Goal: Task Accomplishment & Management: Use online tool/utility

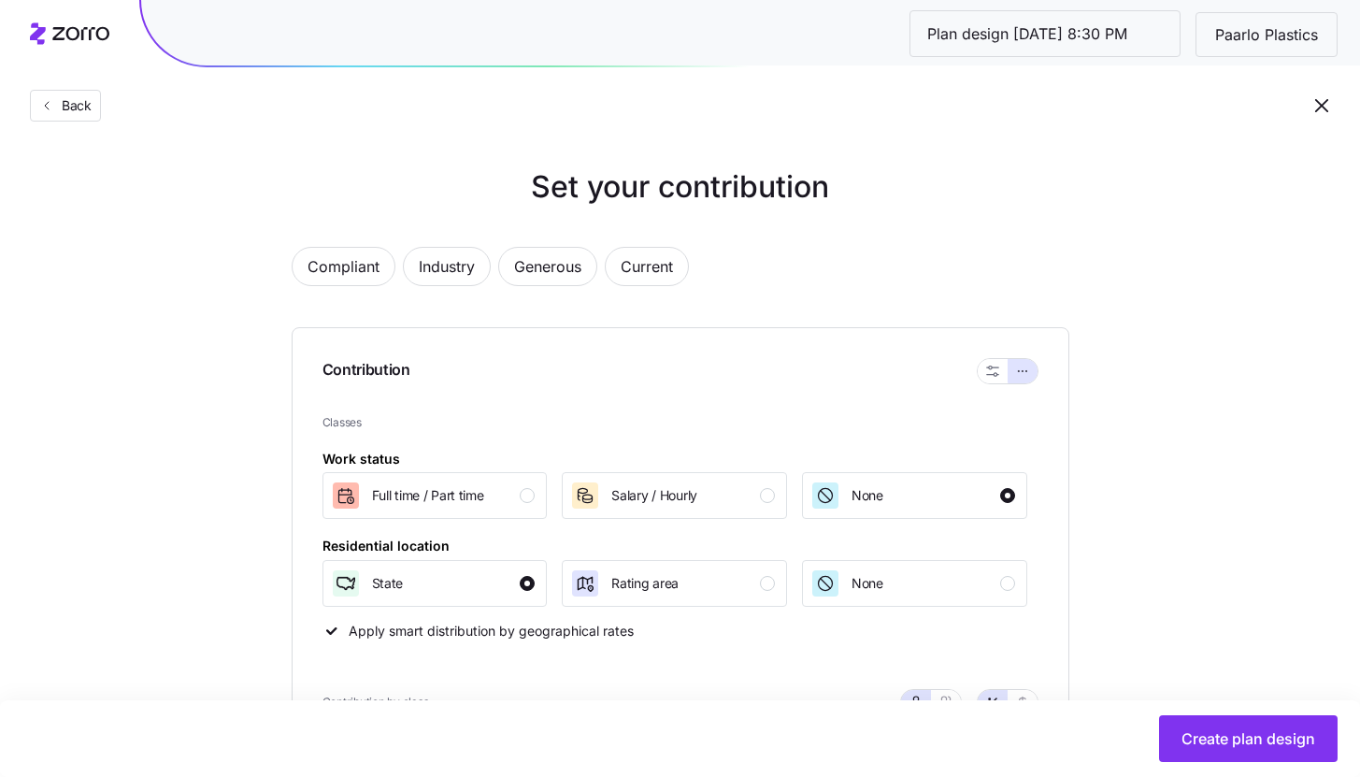
scroll to position [902, 0]
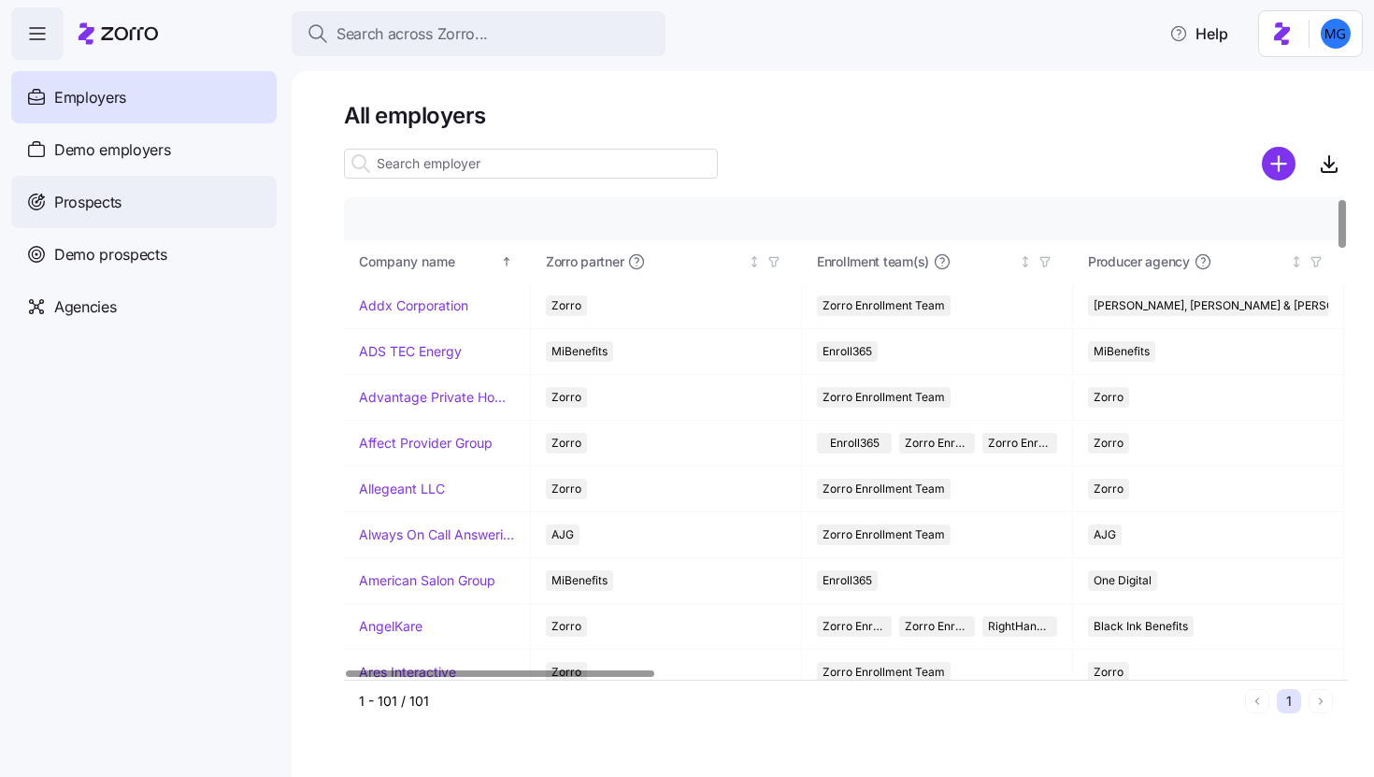
click at [214, 207] on div "Prospects" at bounding box center [143, 202] width 265 height 52
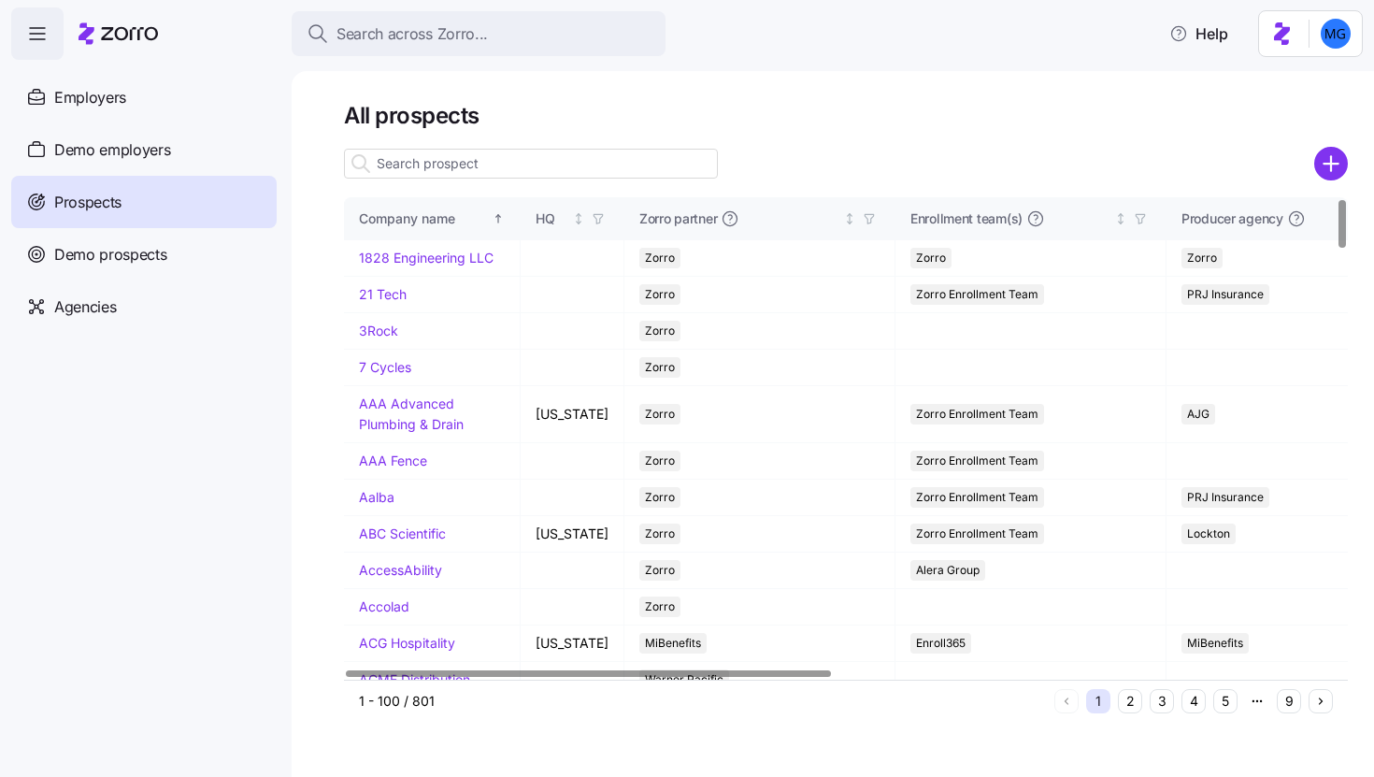
click at [459, 168] on input at bounding box center [531, 164] width 374 height 30
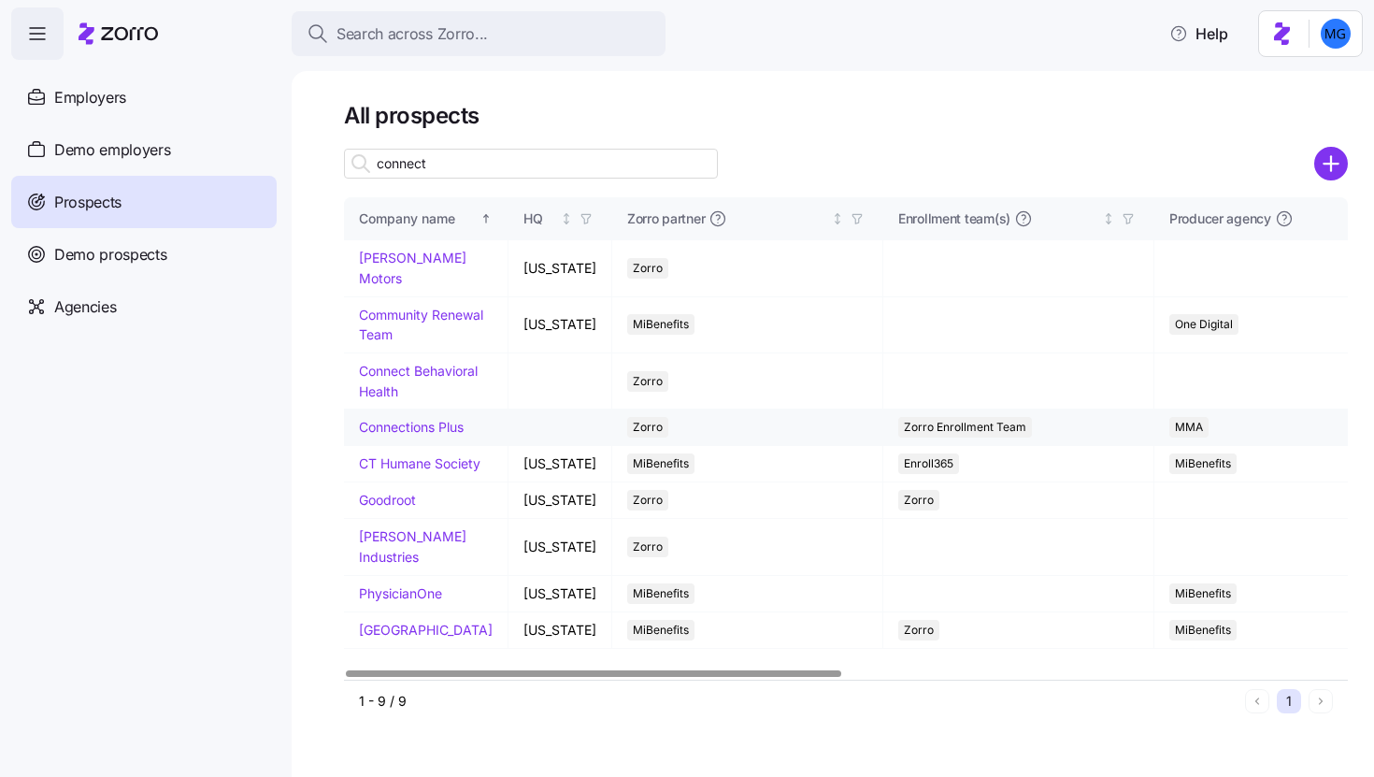
type input "connect"
click at [422, 419] on link "Connections Plus" at bounding box center [411, 427] width 105 height 16
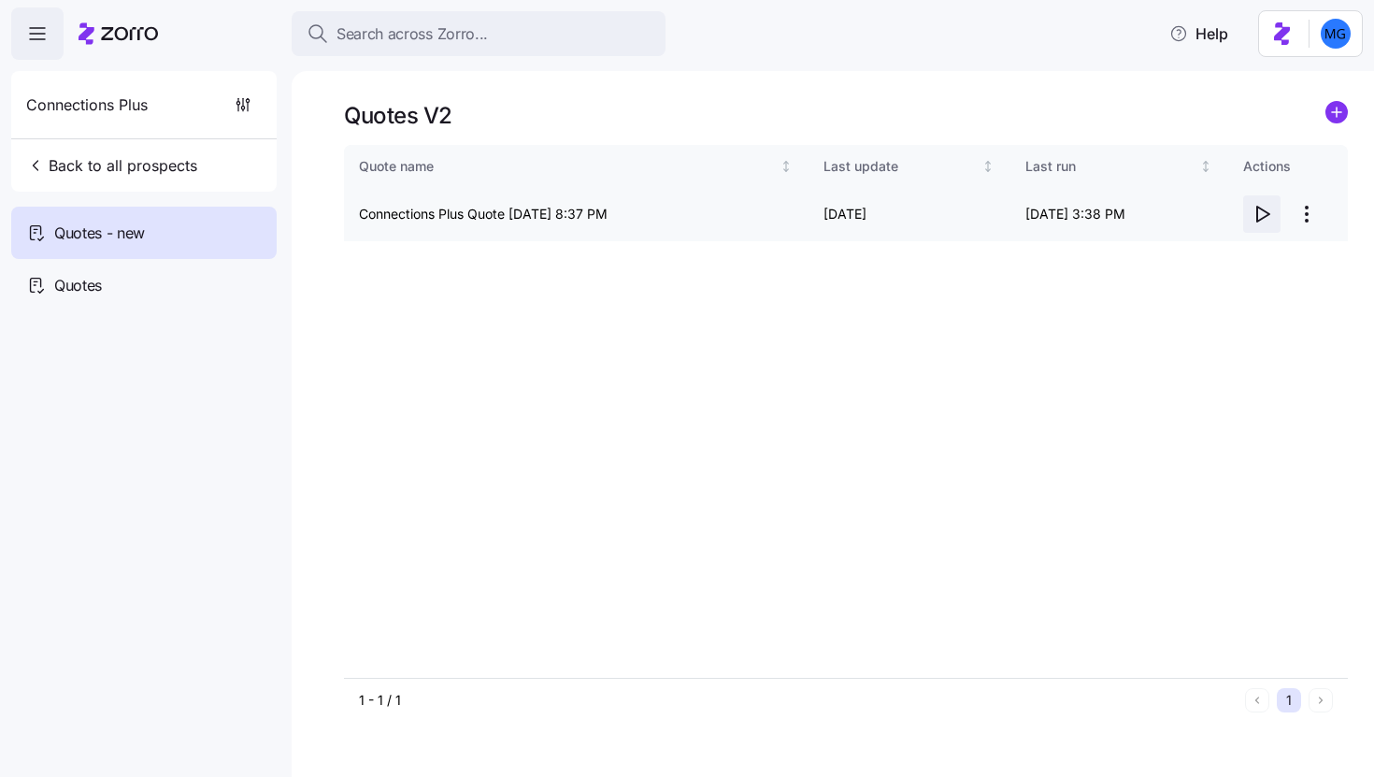
click at [1267, 212] on icon "button" at bounding box center [1263, 214] width 12 height 15
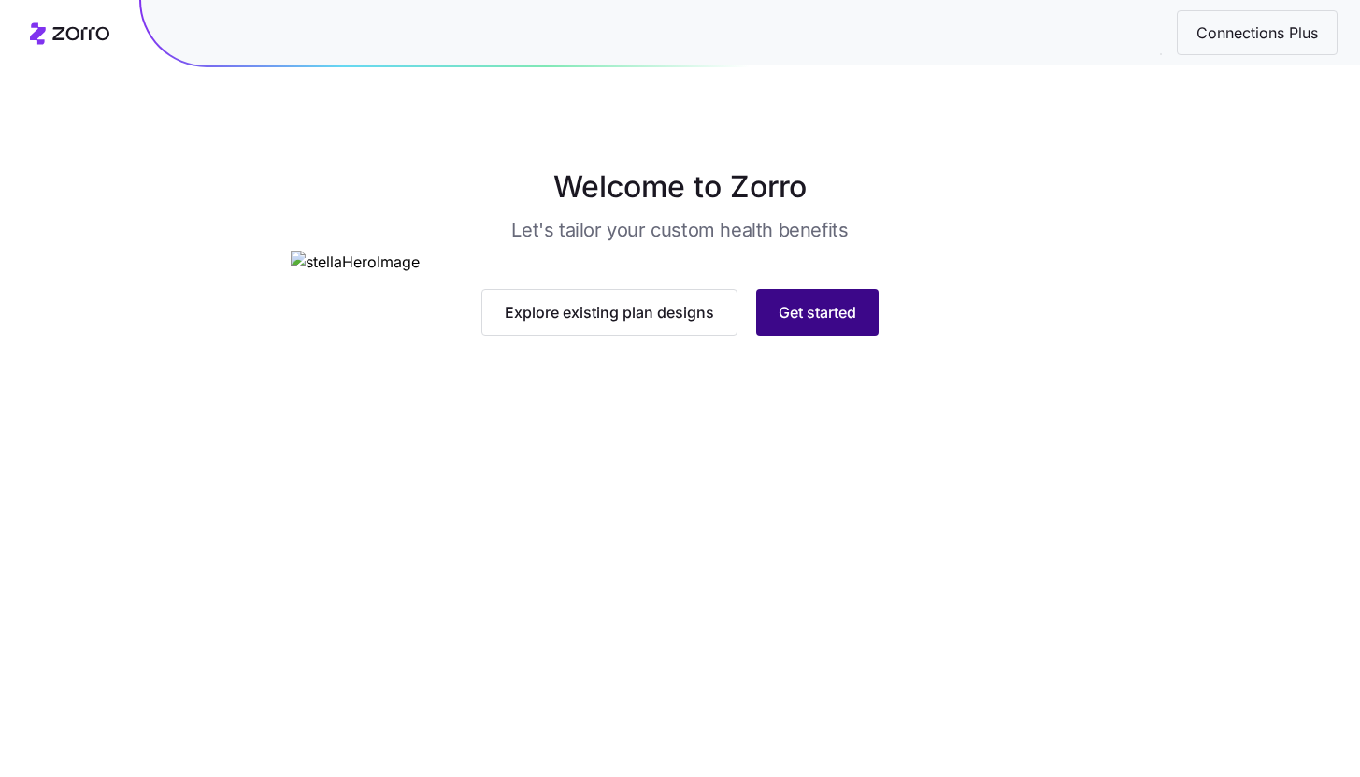
click at [862, 335] on button "Get started" at bounding box center [817, 312] width 122 height 47
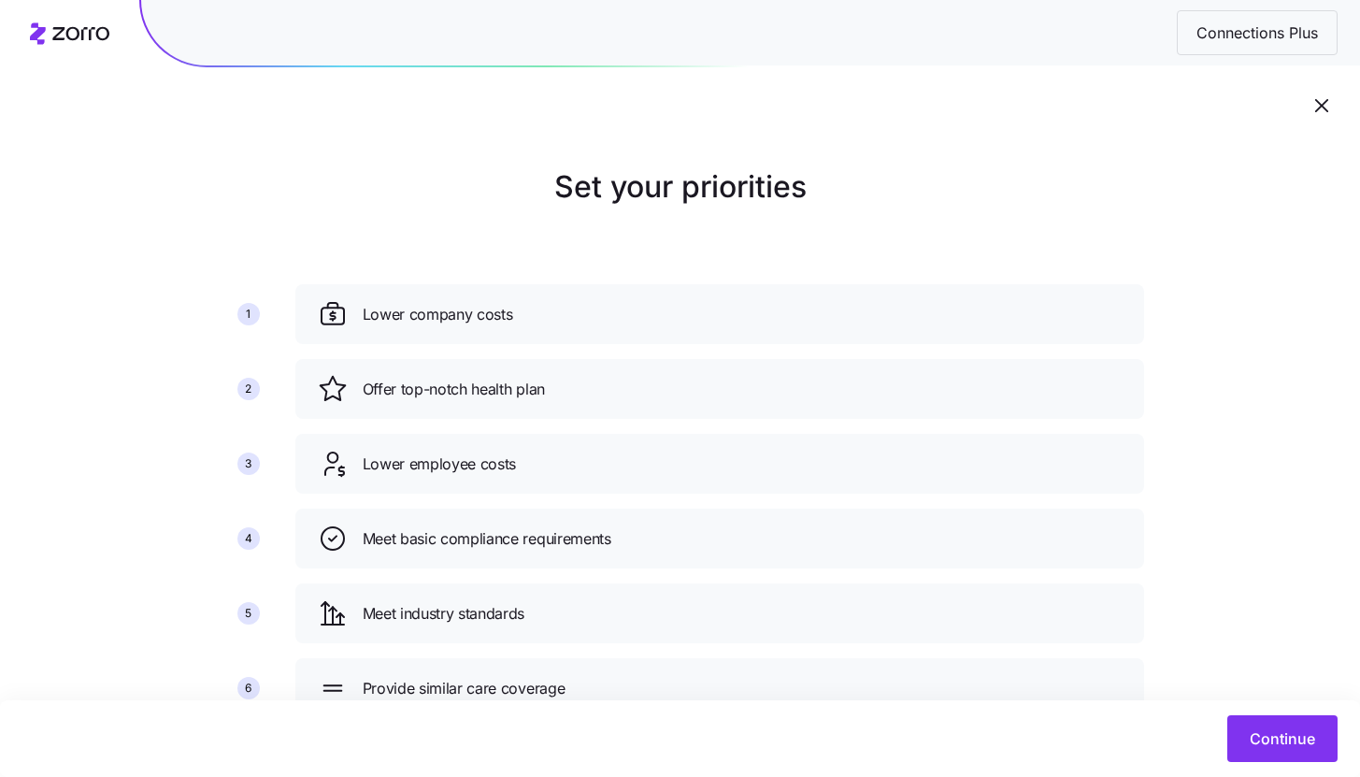
click at [1325, 113] on icon "button" at bounding box center [1321, 105] width 22 height 22
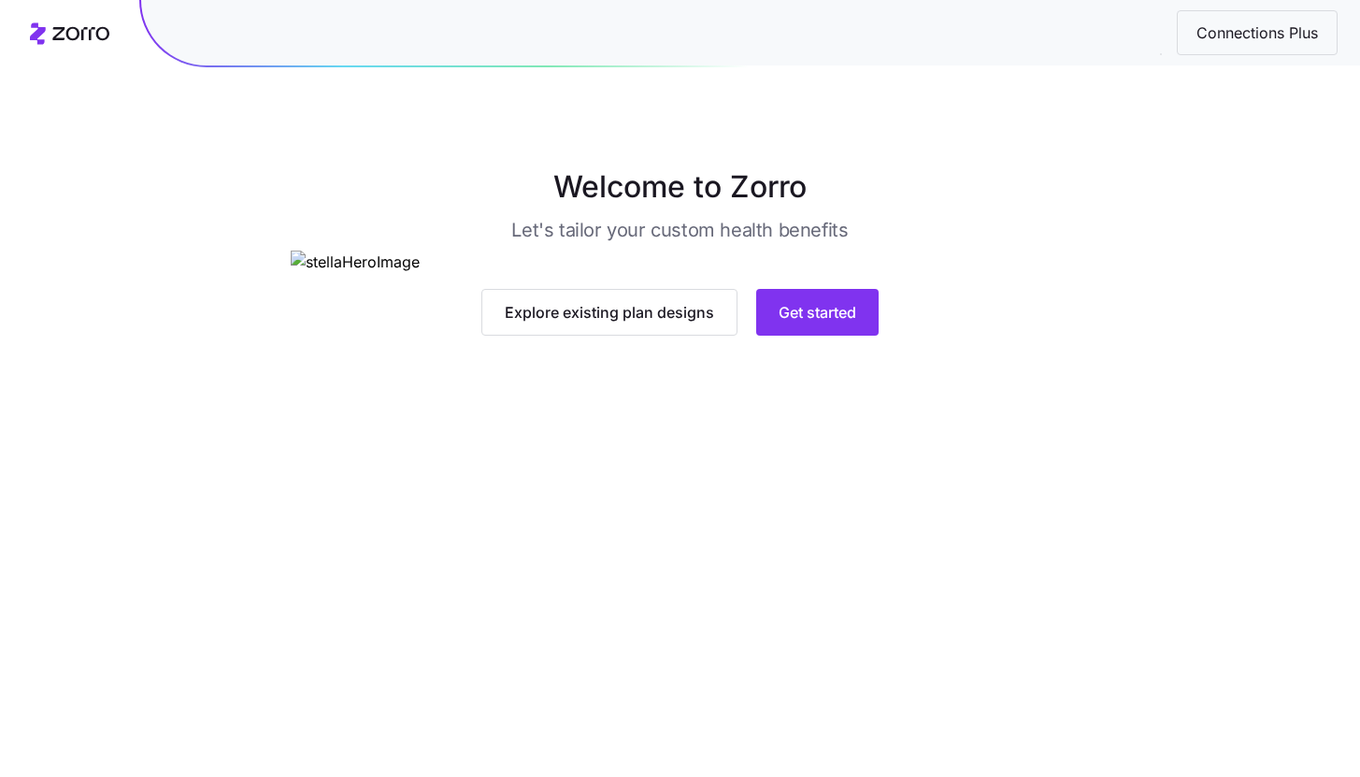
click at [607, 689] on main "Welcome to Zorro Let's tailor your custom health benefits Explore existing plan…" at bounding box center [680, 388] width 1360 height 777
click at [606, 335] on button "Explore existing plan designs" at bounding box center [609, 312] width 256 height 47
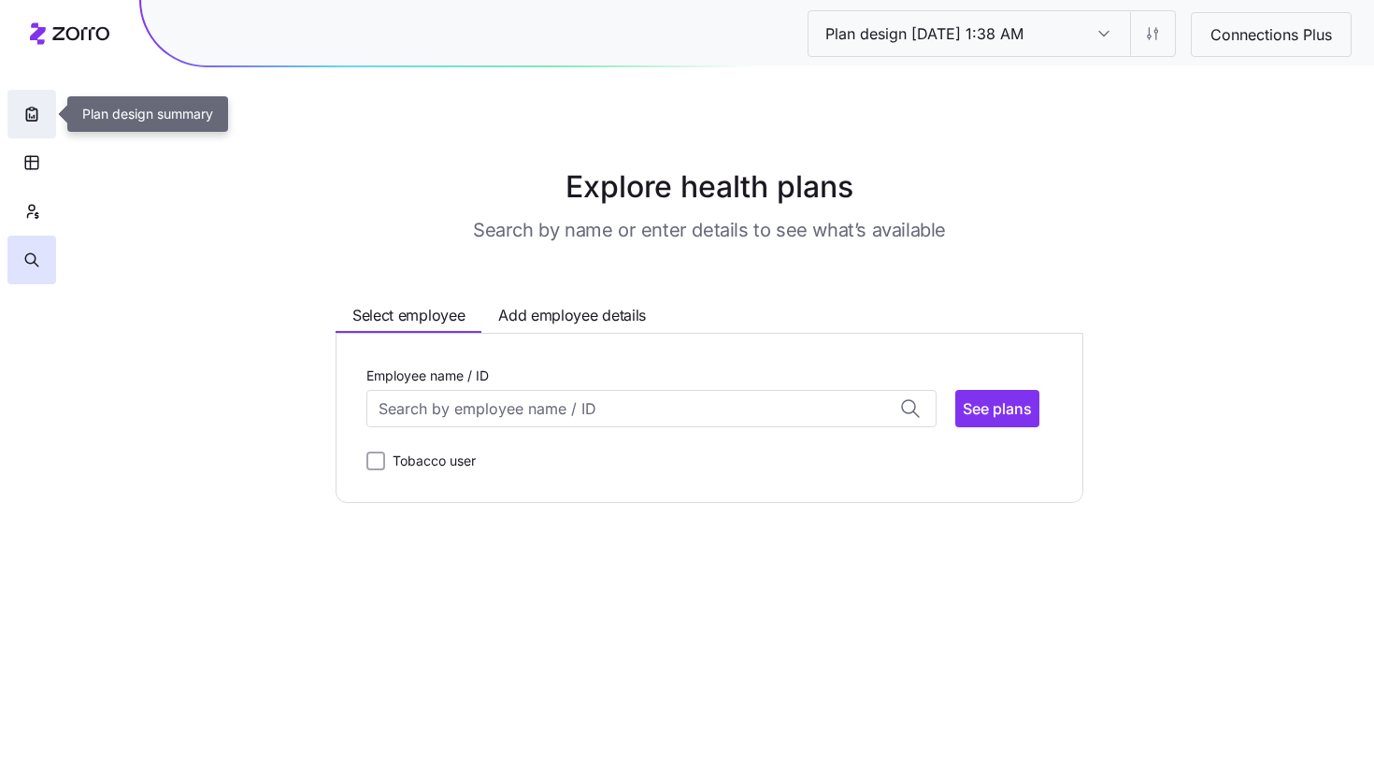
click at [23, 113] on icon "button" at bounding box center [31, 114] width 19 height 19
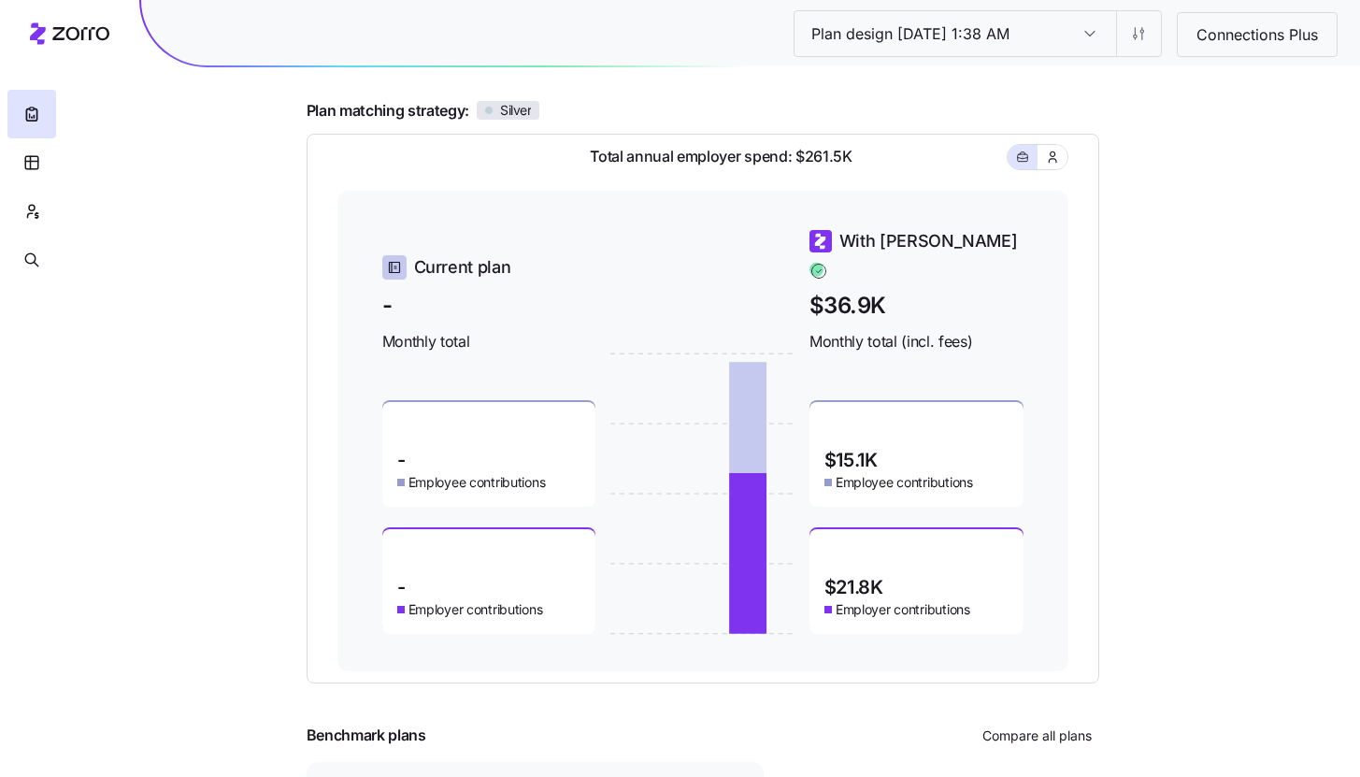
scroll to position [150, 0]
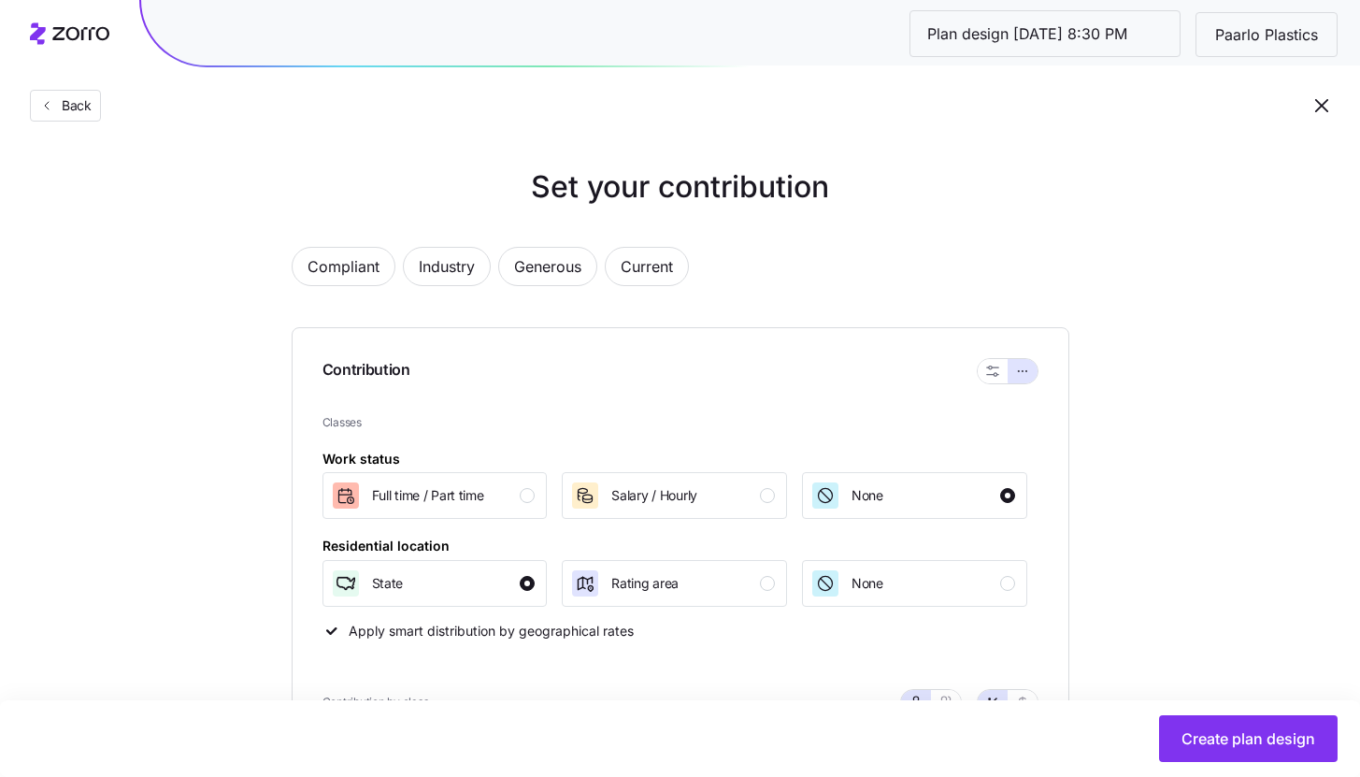
scroll to position [902, 0]
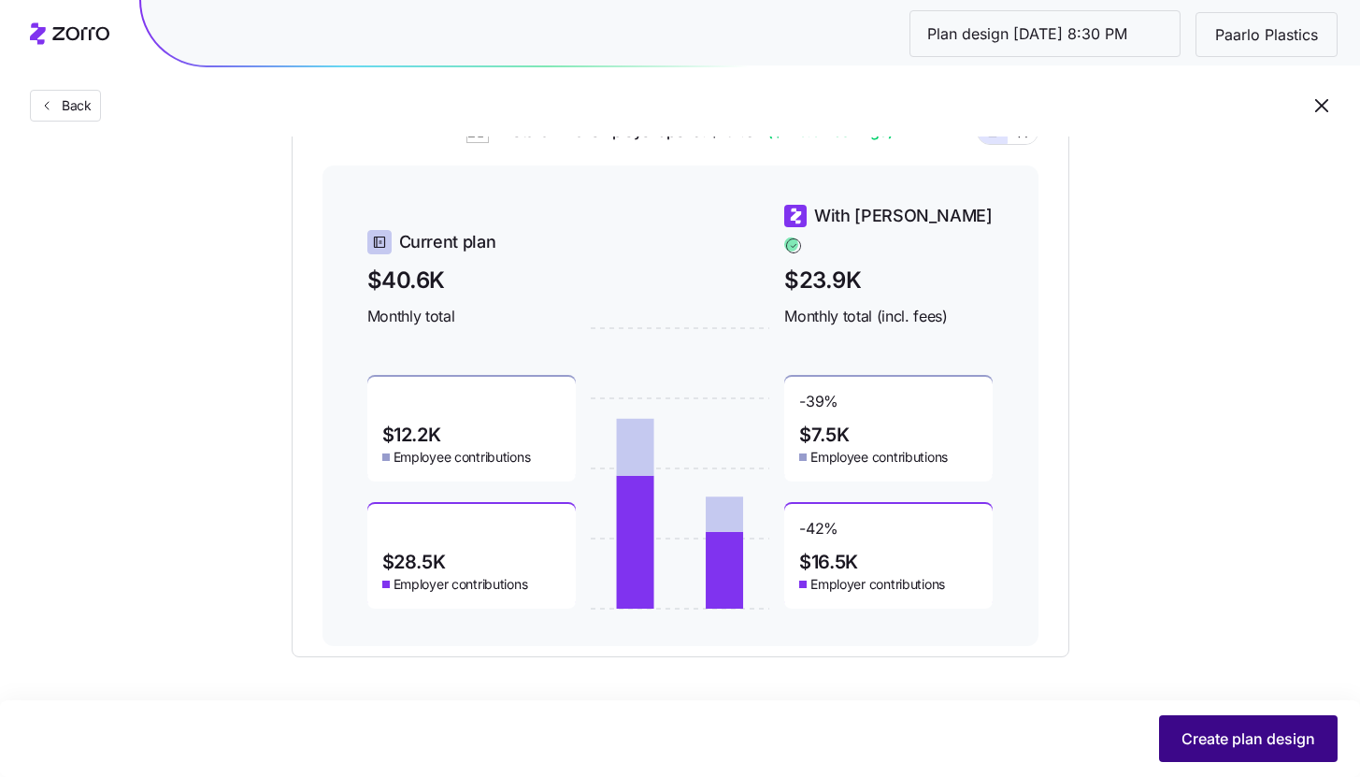
click at [1226, 743] on span "Create plan design" at bounding box center [1248, 738] width 134 height 22
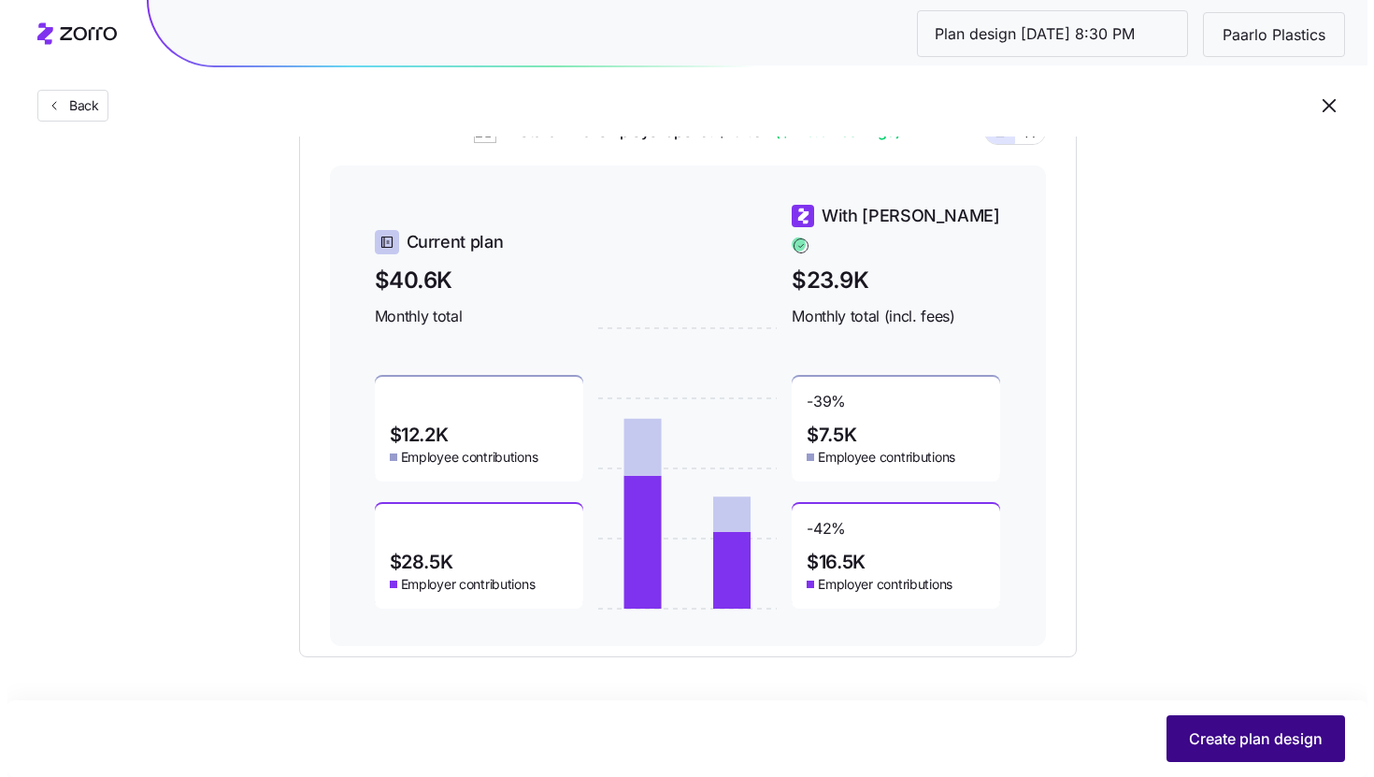
scroll to position [0, 0]
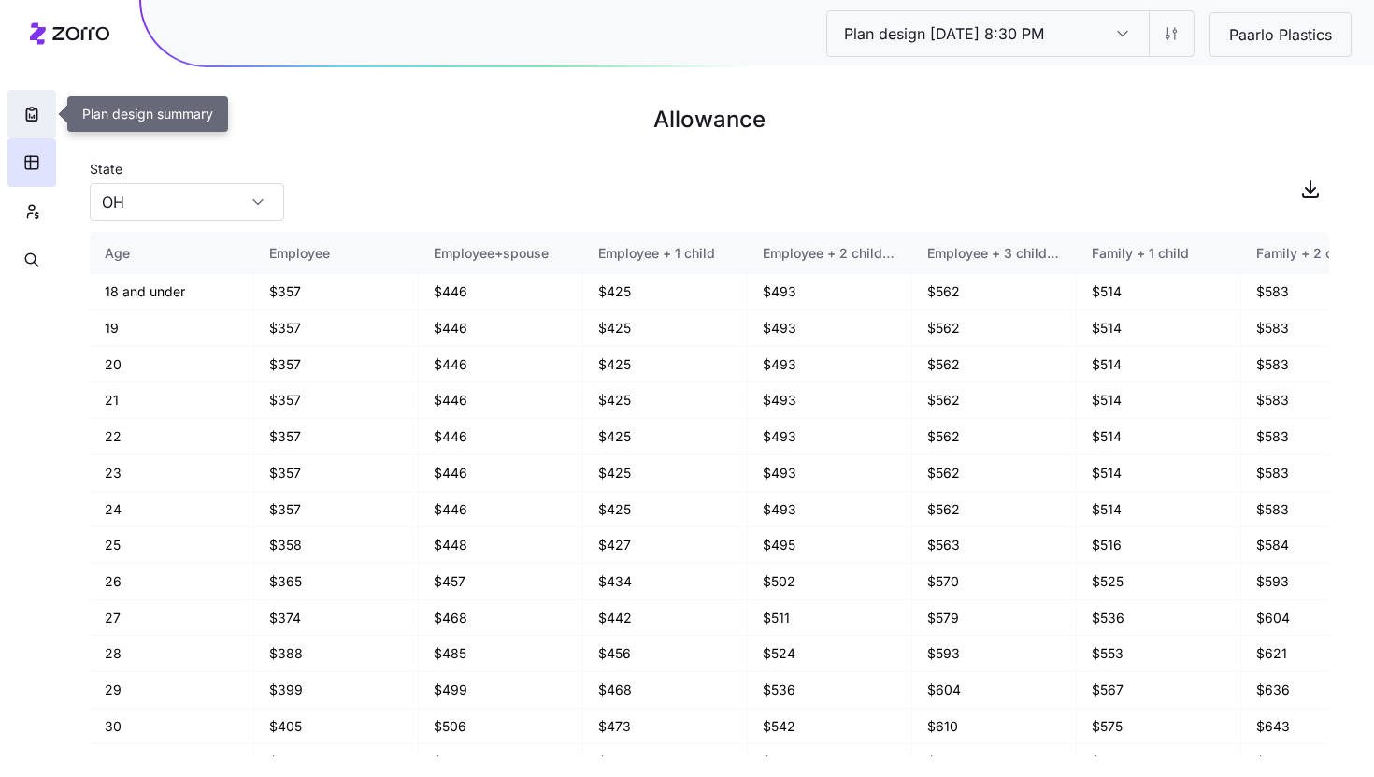
click at [42, 113] on button "button" at bounding box center [31, 114] width 49 height 49
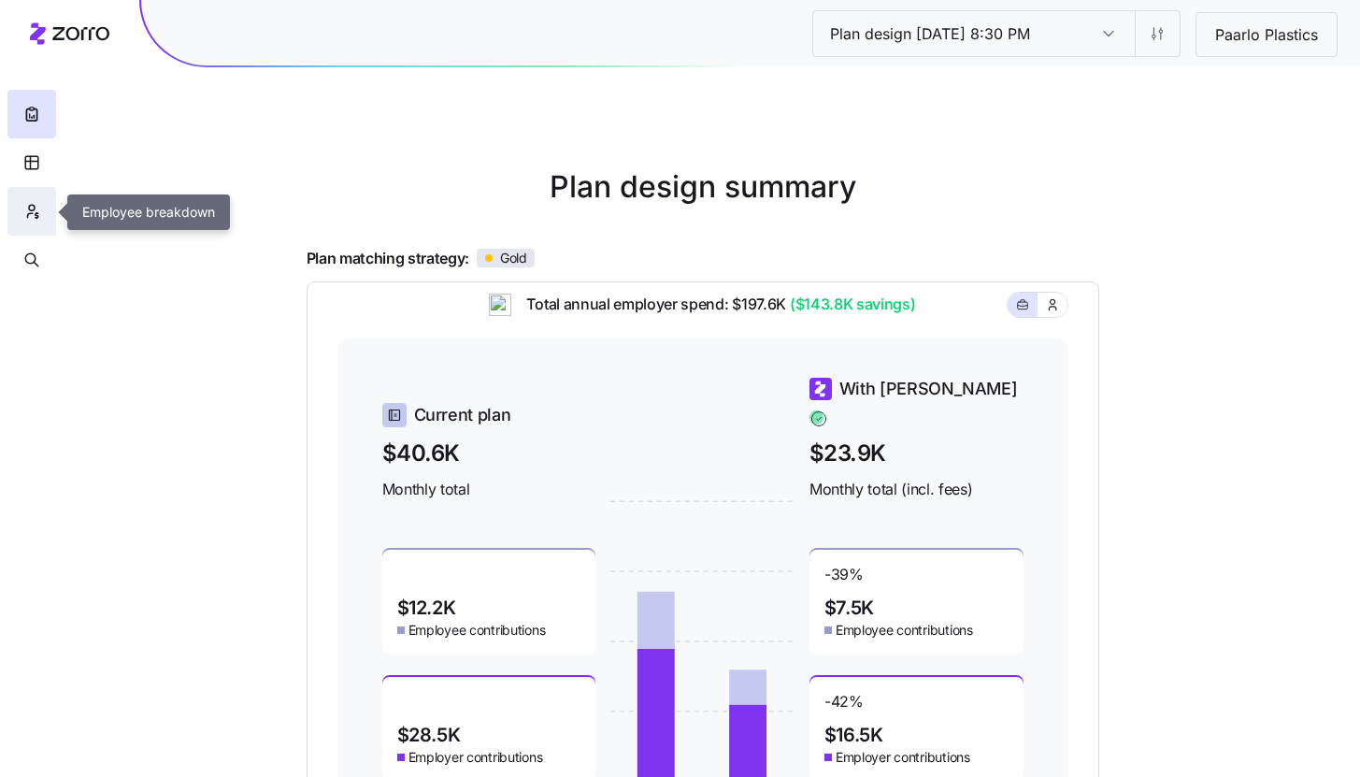
click at [36, 212] on icon "button" at bounding box center [31, 211] width 17 height 19
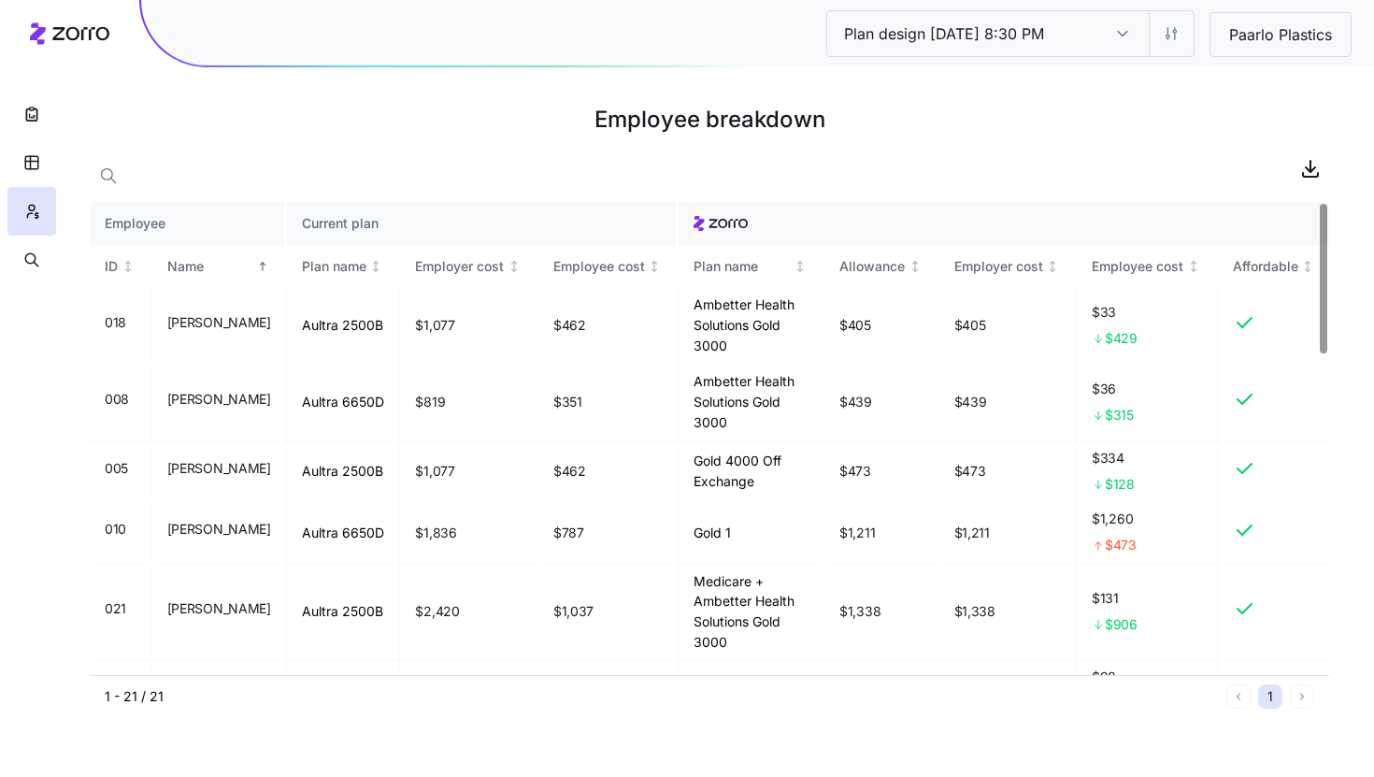
click at [130, 171] on div at bounding box center [709, 168] width 1239 height 37
click at [111, 181] on icon "button" at bounding box center [108, 175] width 19 height 19
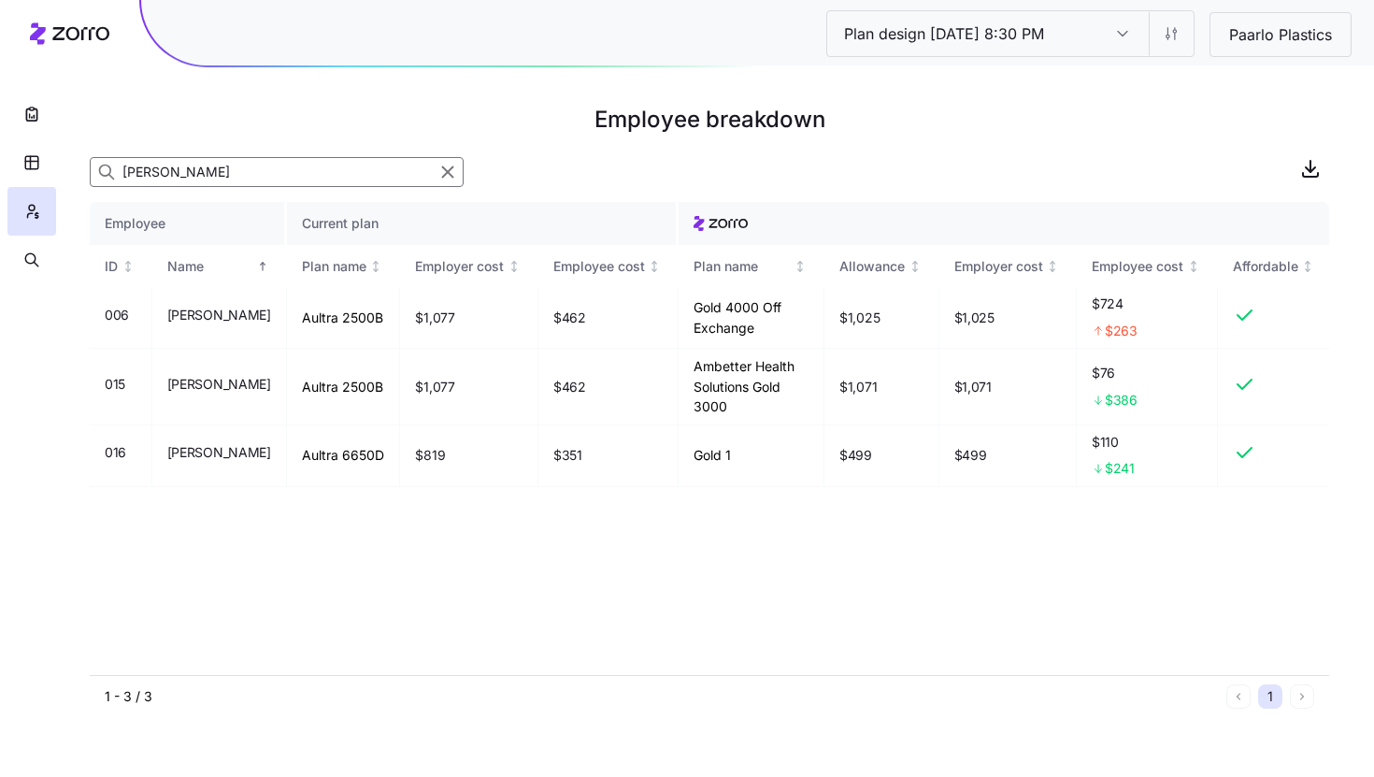
type input "tim"
